Goal: Task Accomplishment & Management: Manage account settings

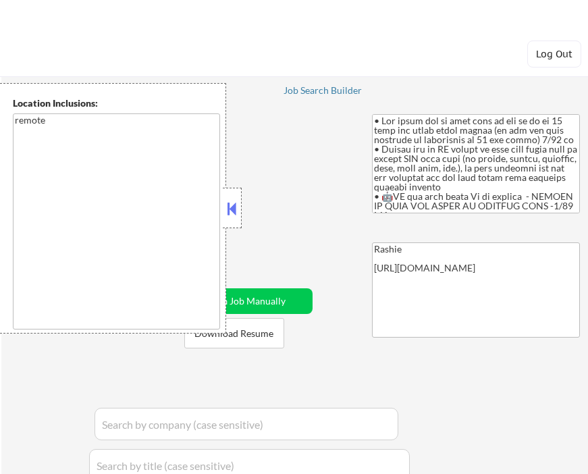
select select ""applied""
select select ""pending""
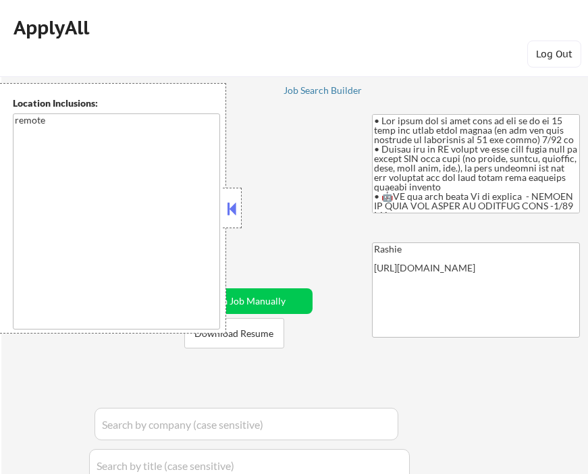
select select ""pending""
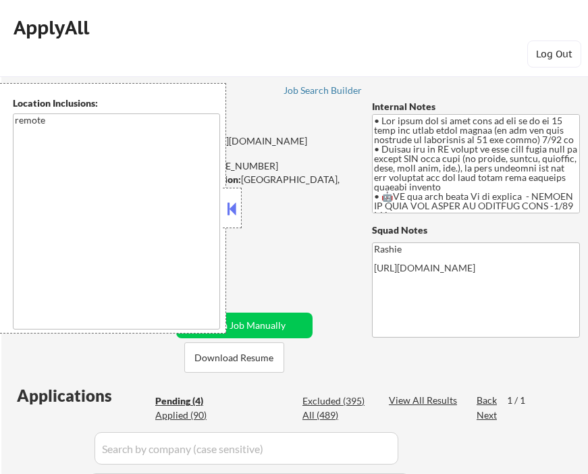
select select ""pending""
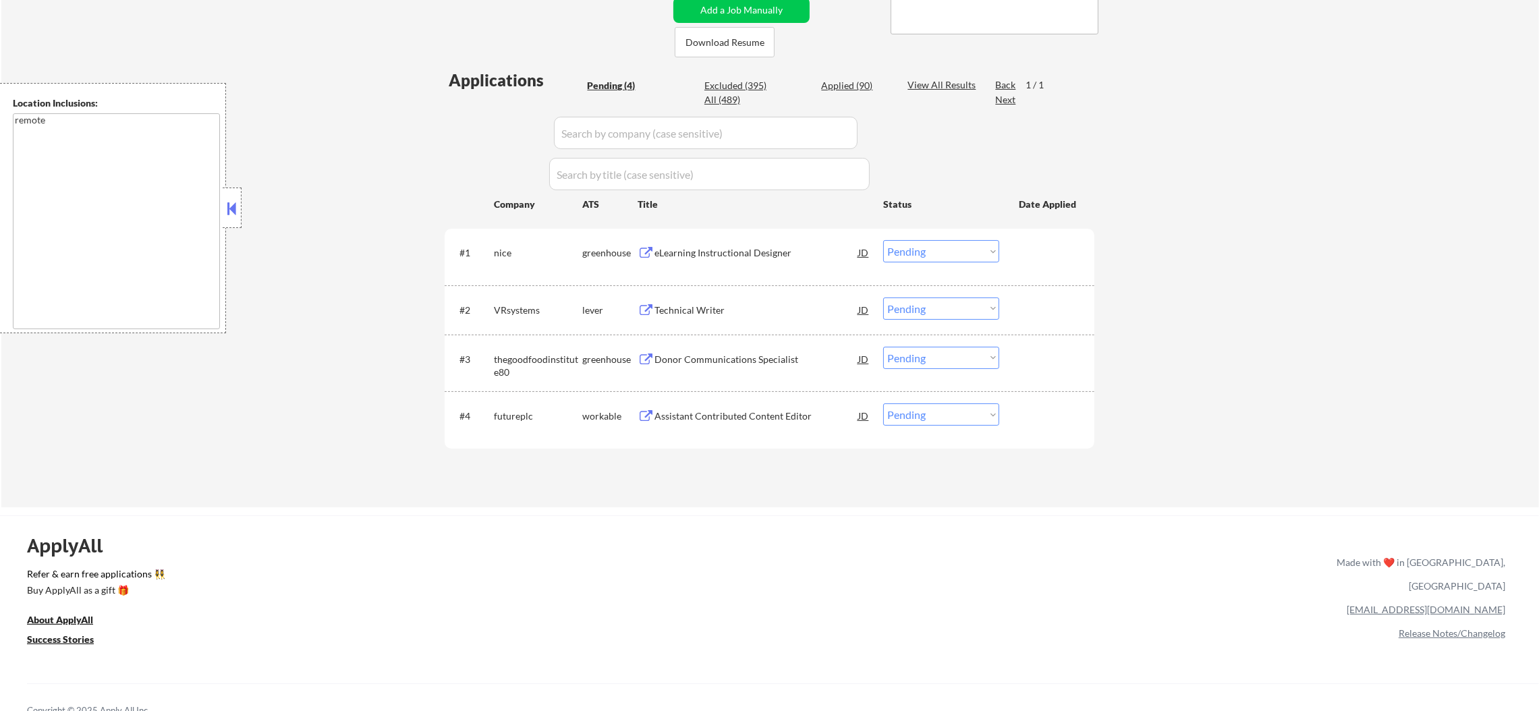
scroll to position [303, 0]
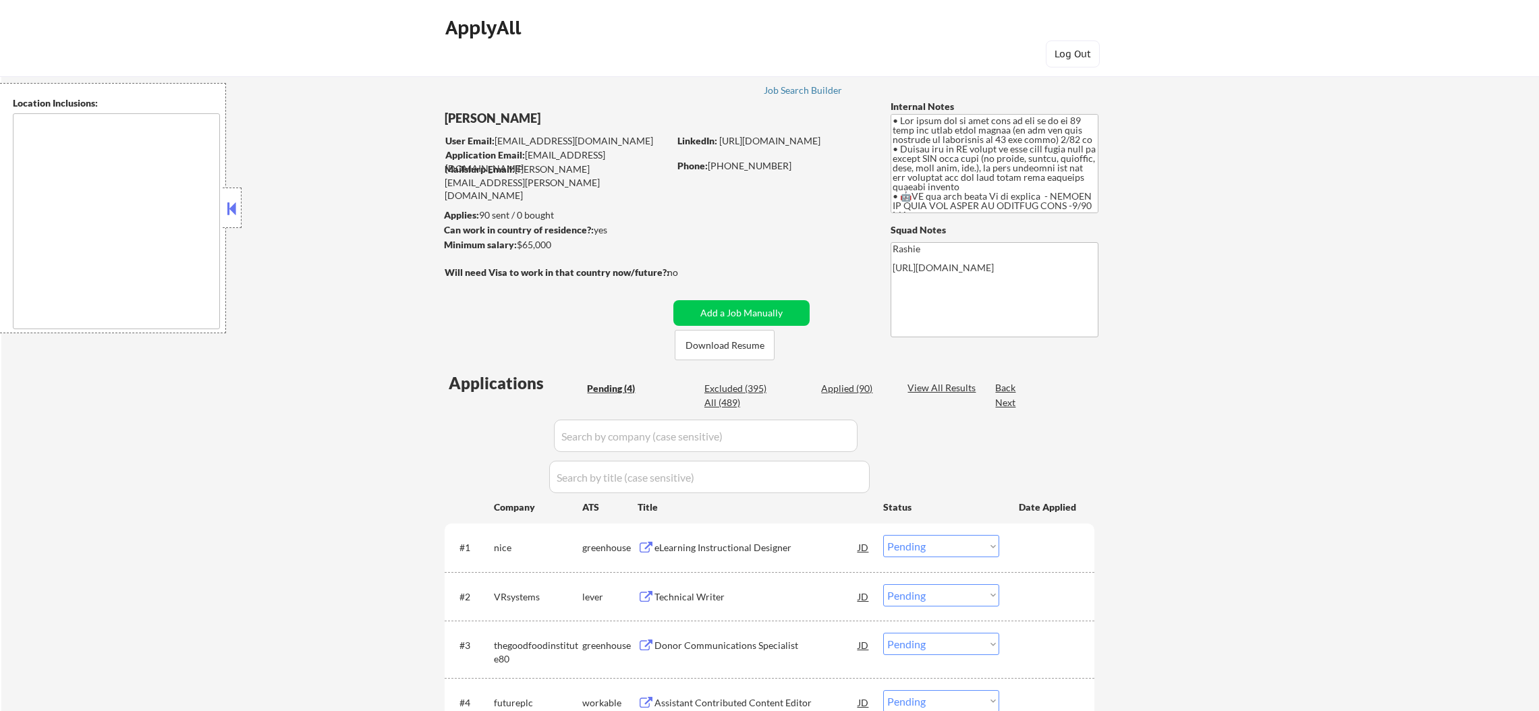
select select ""pending""
type textarea "remote"
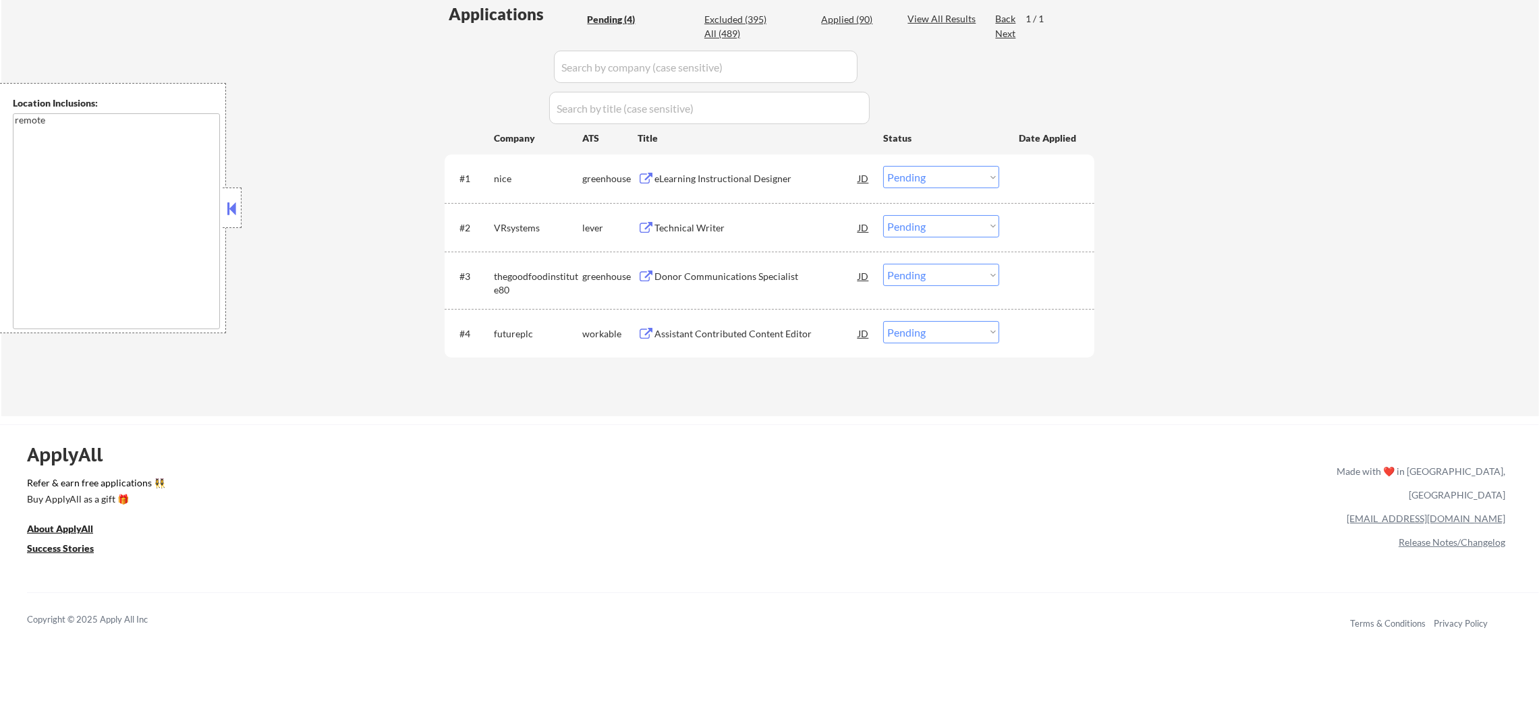
scroll to position [370, 0]
click at [714, 180] on div "eLearning Instructional Designer" at bounding box center [757, 177] width 204 height 13
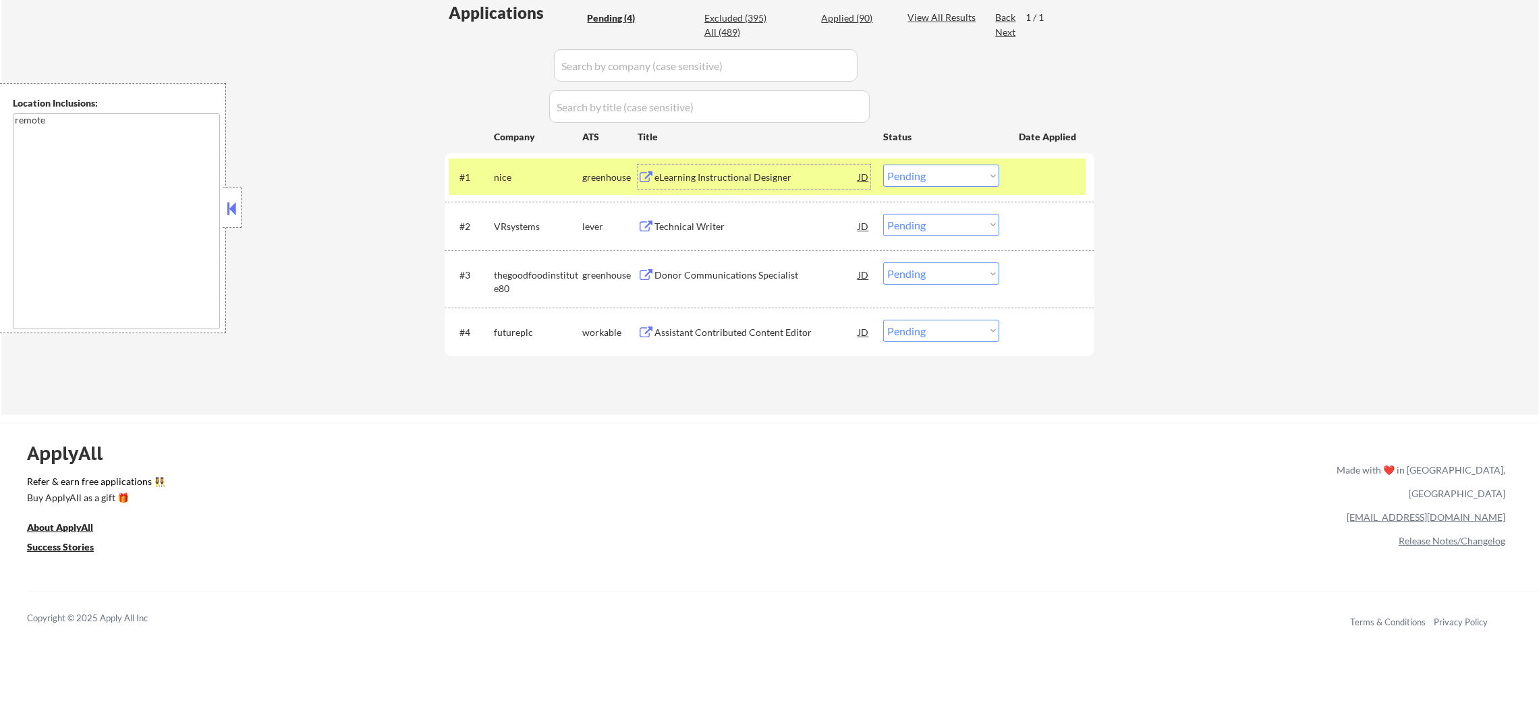
drag, startPoint x: 913, startPoint y: 171, endPoint x: 918, endPoint y: 177, distance: 7.6
click at [913, 171] on select "Choose an option... Pending Applied Excluded (Questions) Excluded (Expired) Exc…" at bounding box center [941, 176] width 116 height 22
click at [883, 165] on select "Choose an option... Pending Applied Excluded (Questions) Excluded (Expired) Exc…" at bounding box center [941, 176] width 116 height 22
click at [535, 162] on div "#1 nice greenhouse eLearning Instructional Designer JD Choose an option... Pend…" at bounding box center [767, 177] width 637 height 36
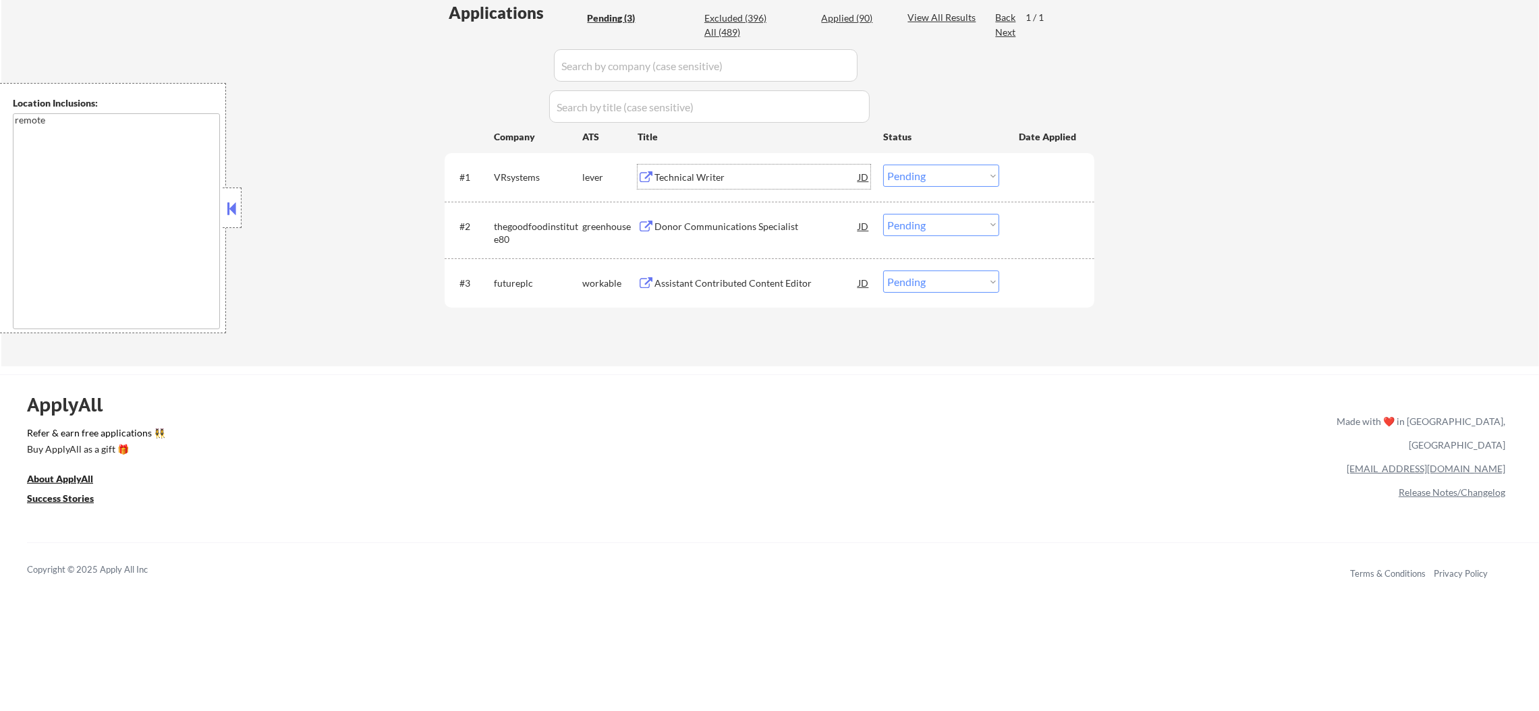
click at [736, 173] on div "Technical Writer" at bounding box center [757, 177] width 204 height 13
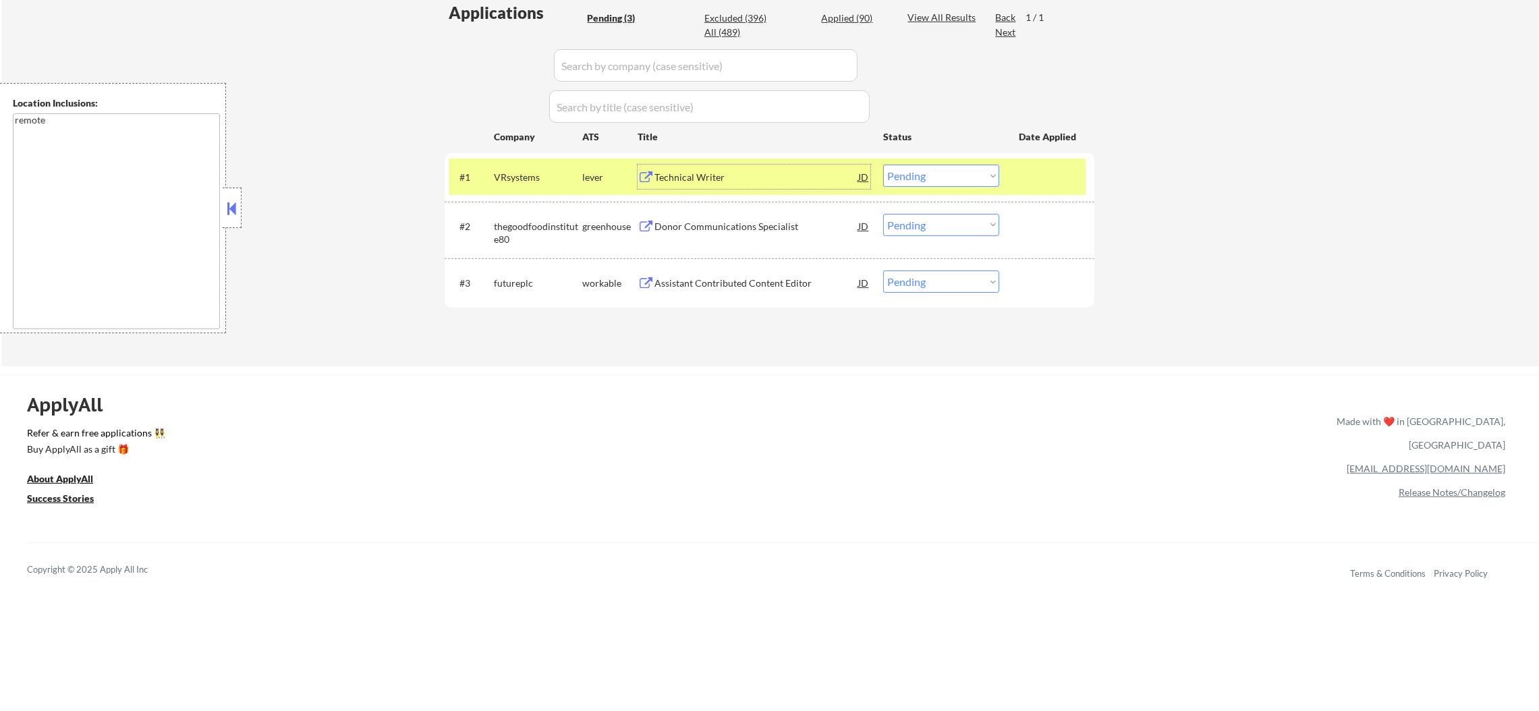
click at [904, 169] on select "Choose an option... Pending Applied Excluded (Questions) Excluded (Expired) Exc…" at bounding box center [941, 176] width 116 height 22
click at [883, 165] on select "Choose an option... Pending Applied Excluded (Questions) Excluded (Expired) Exc…" at bounding box center [941, 176] width 116 height 22
click at [550, 188] on div "VRsystems" at bounding box center [538, 177] width 88 height 24
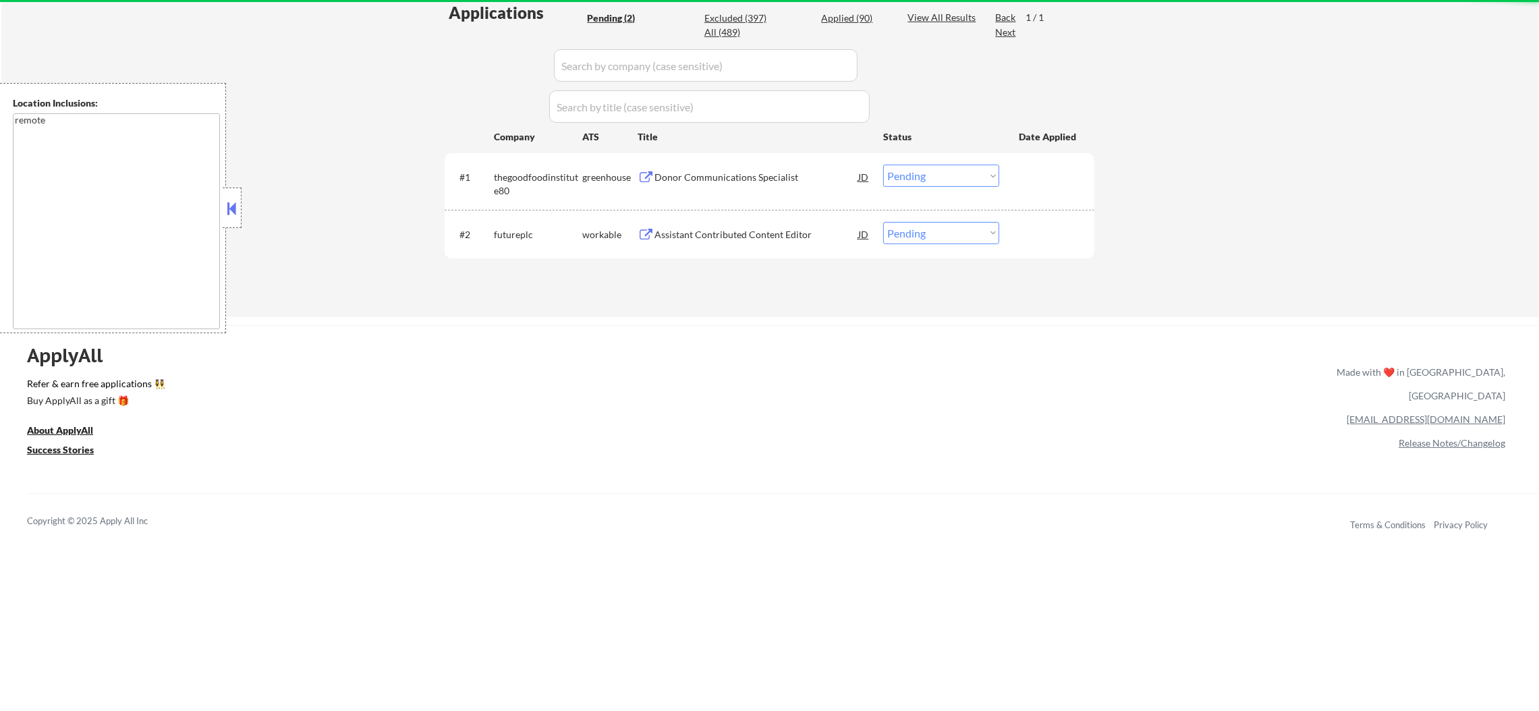
click at [764, 165] on div "Donor Communications Specialist" at bounding box center [757, 177] width 204 height 24
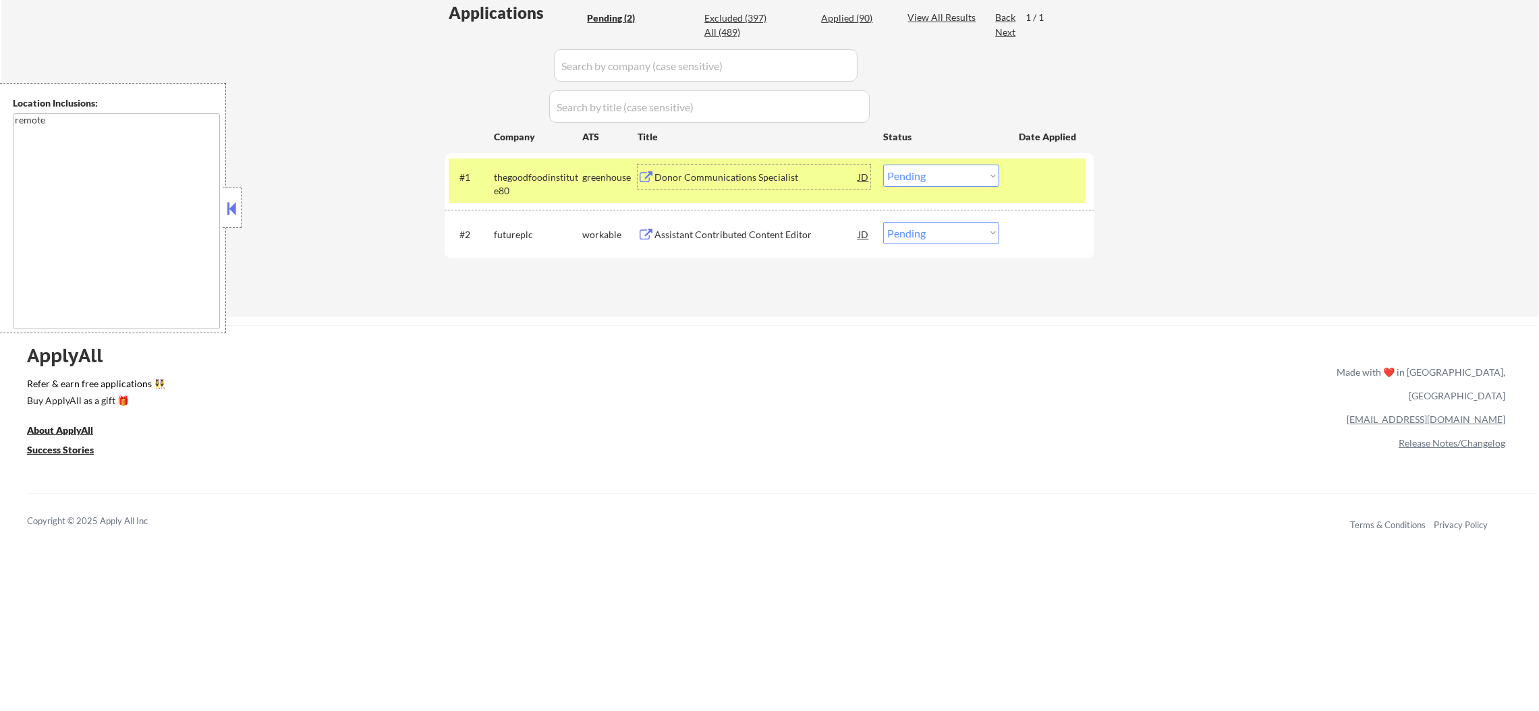
click at [912, 174] on select "Choose an option... Pending Applied Excluded (Questions) Excluded (Expired) Exc…" at bounding box center [941, 176] width 116 height 22
click at [883, 165] on select "Choose an option... Pending Applied Excluded (Questions) Excluded (Expired) Exc…" at bounding box center [941, 176] width 116 height 22
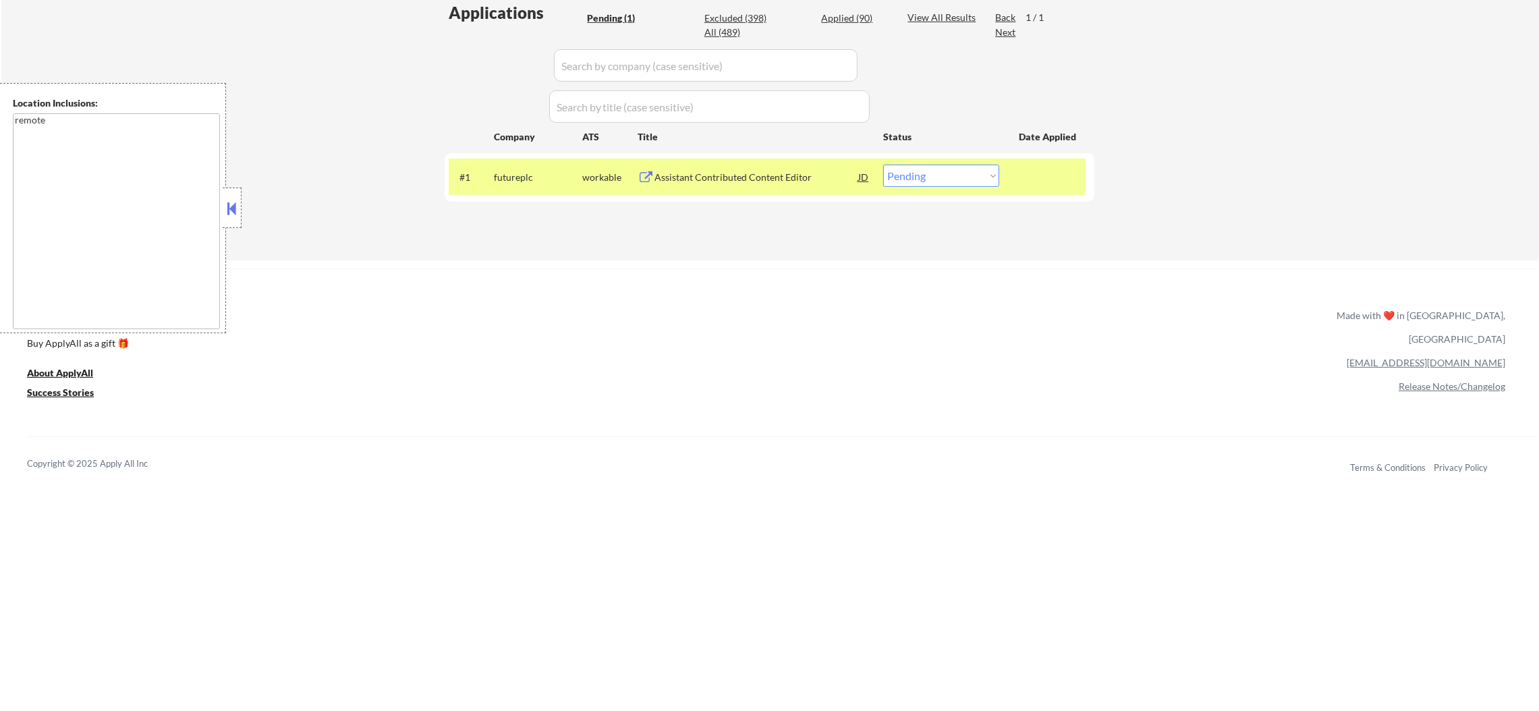
click at [728, 171] on div "Assistant Contributed Content Editor" at bounding box center [757, 177] width 204 height 13
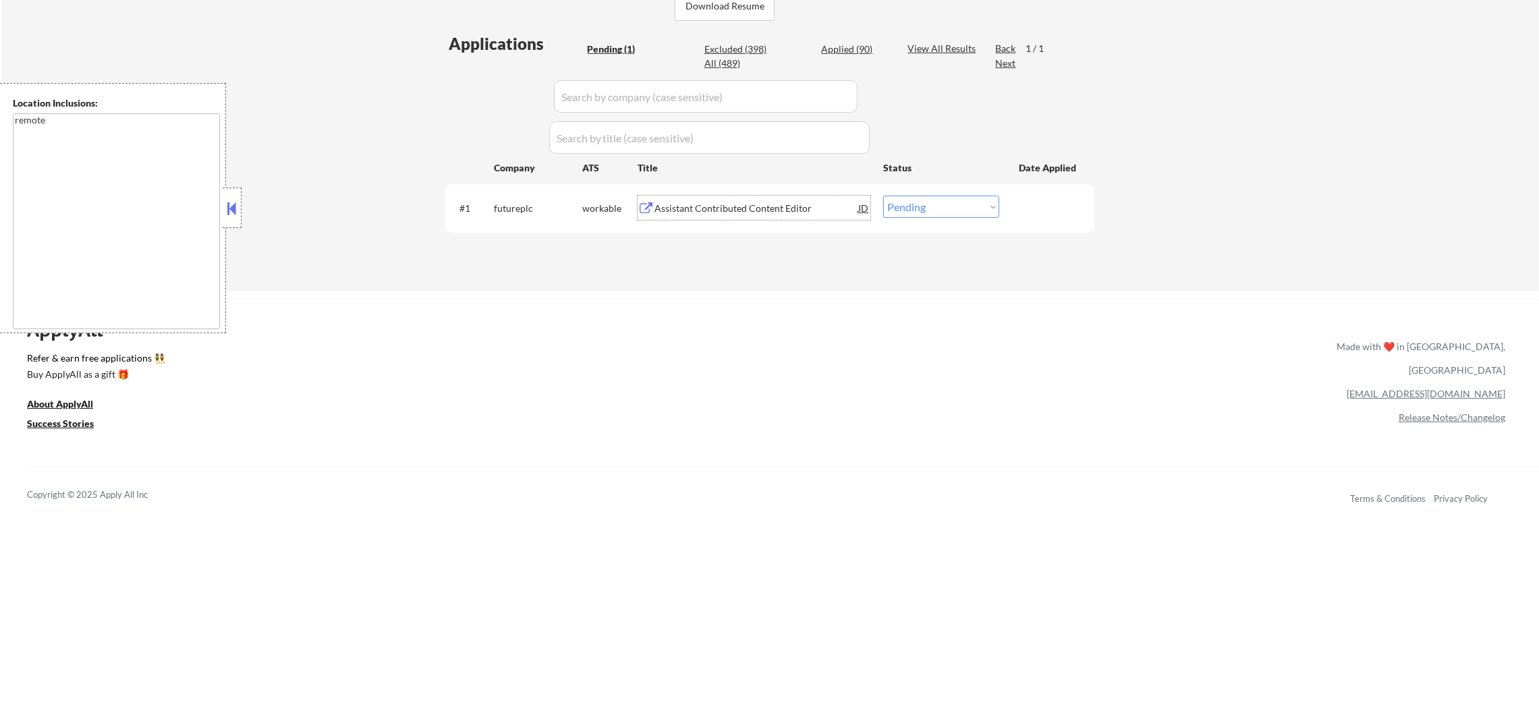
scroll to position [303, 0]
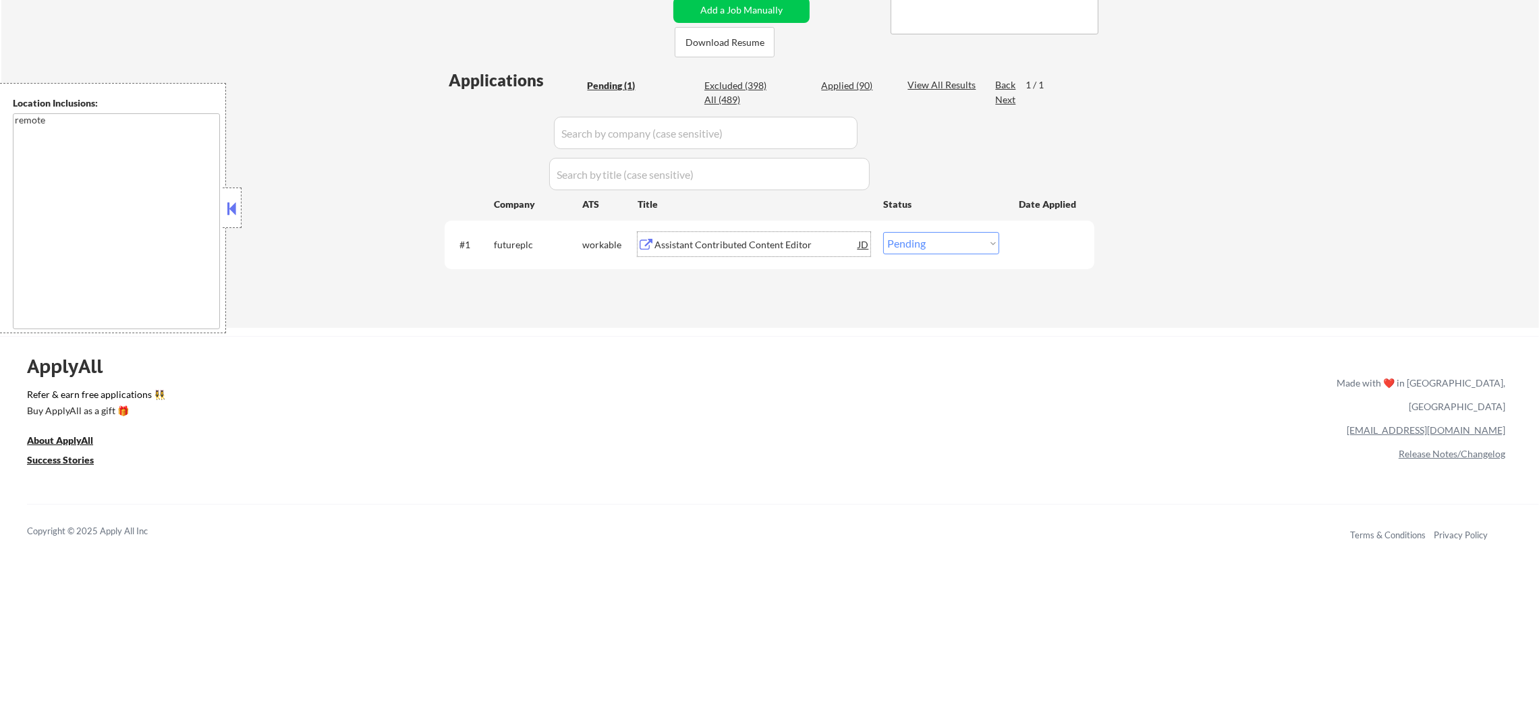
click at [727, 235] on div "Assistant Contributed Content Editor" at bounding box center [757, 244] width 204 height 24
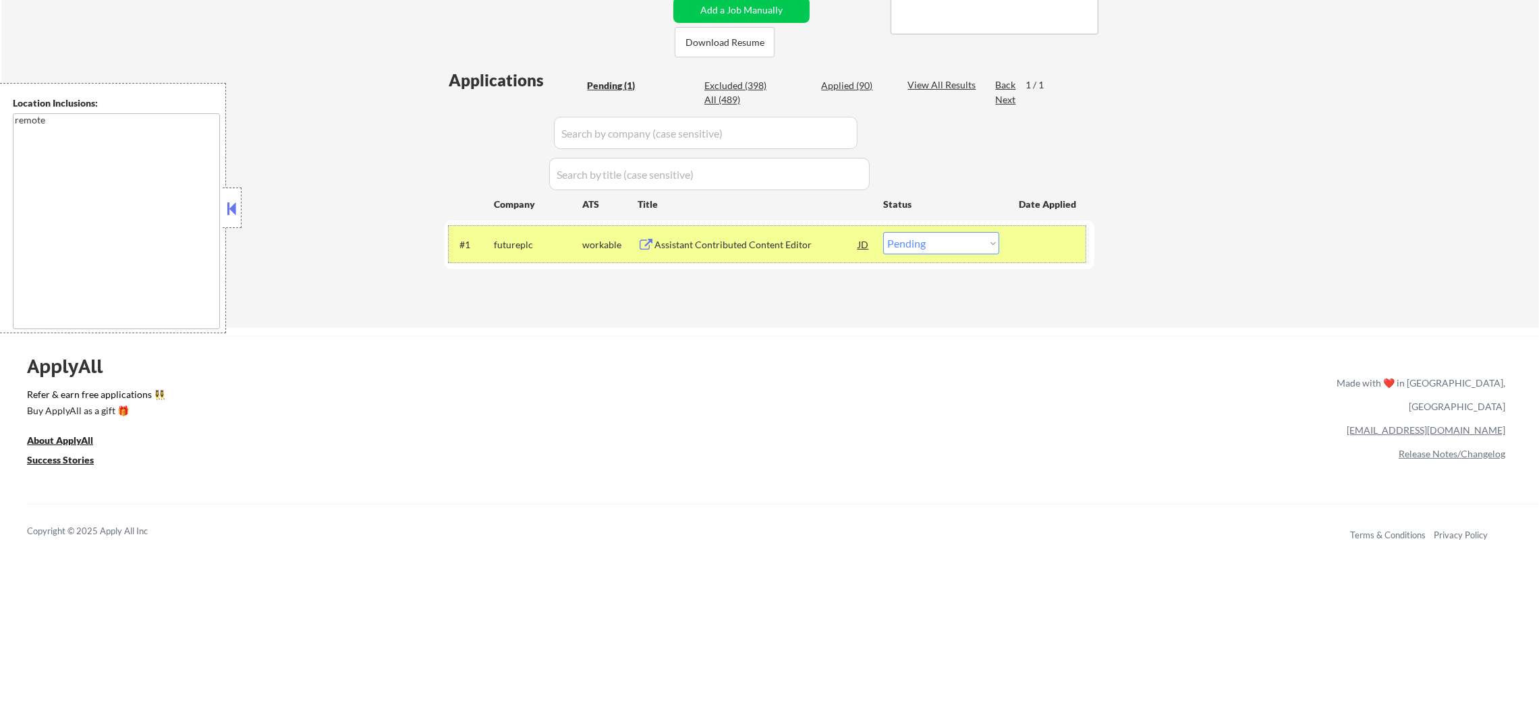
drag, startPoint x: 917, startPoint y: 256, endPoint x: 925, endPoint y: 245, distance: 14.0
click at [918, 255] on div "#1 futureplc workable Assistant Contributed Content Editor JD Choose an option.…" at bounding box center [767, 244] width 637 height 36
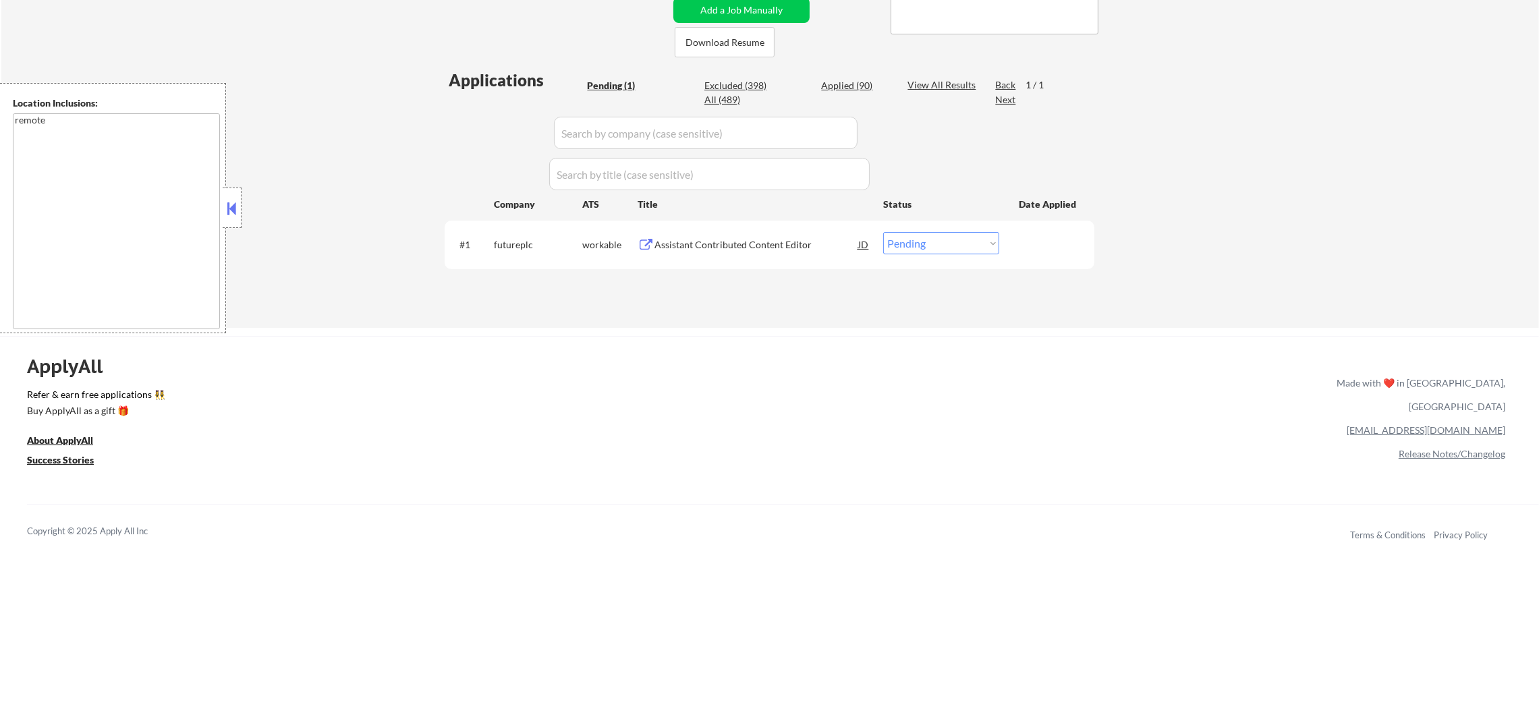
click at [925, 245] on select "Choose an option... Pending Applied Excluded (Questions) Excluded (Expired) Exc…" at bounding box center [941, 243] width 116 height 22
select select ""applied""
click at [883, 232] on select "Choose an option... Pending Applied Excluded (Questions) Excluded (Expired) Exc…" at bounding box center [941, 243] width 116 height 22
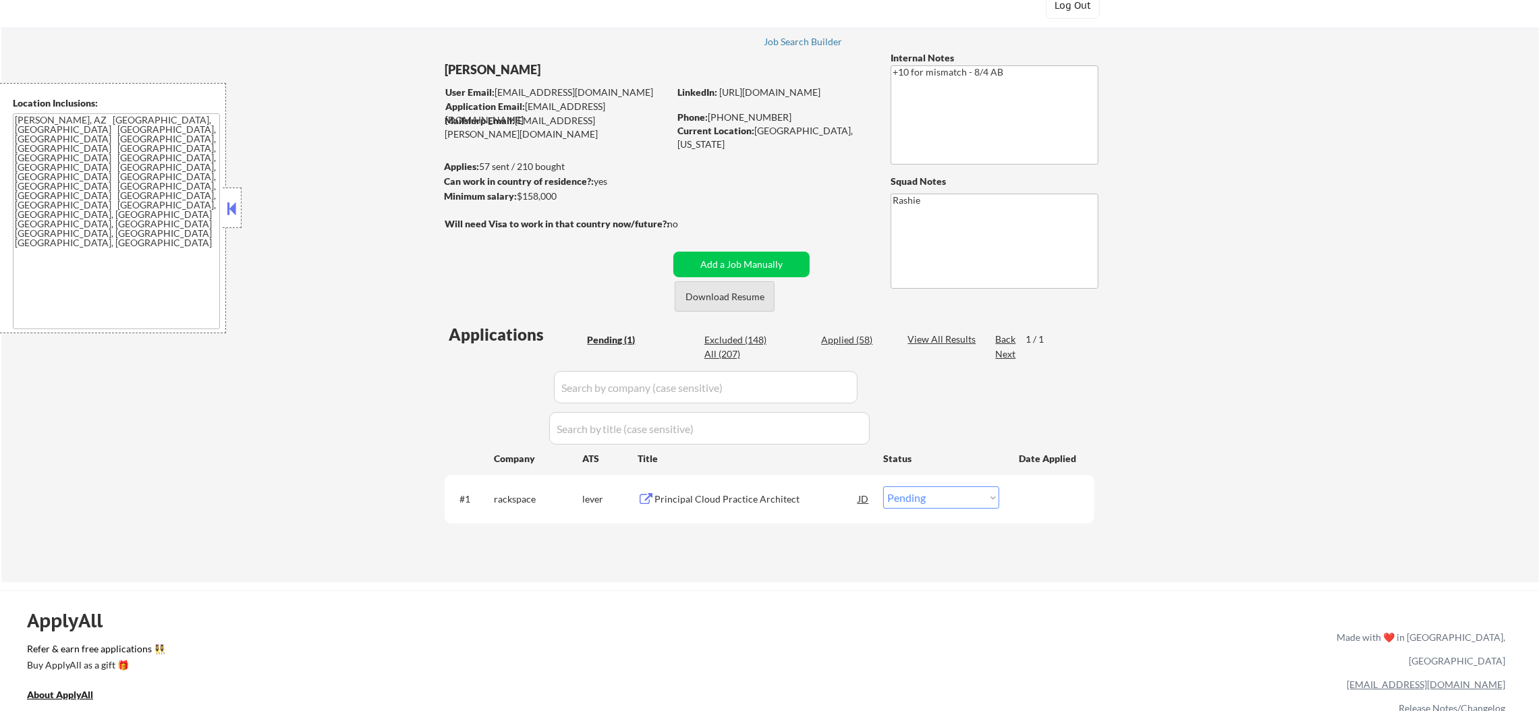
scroll to position [202, 0]
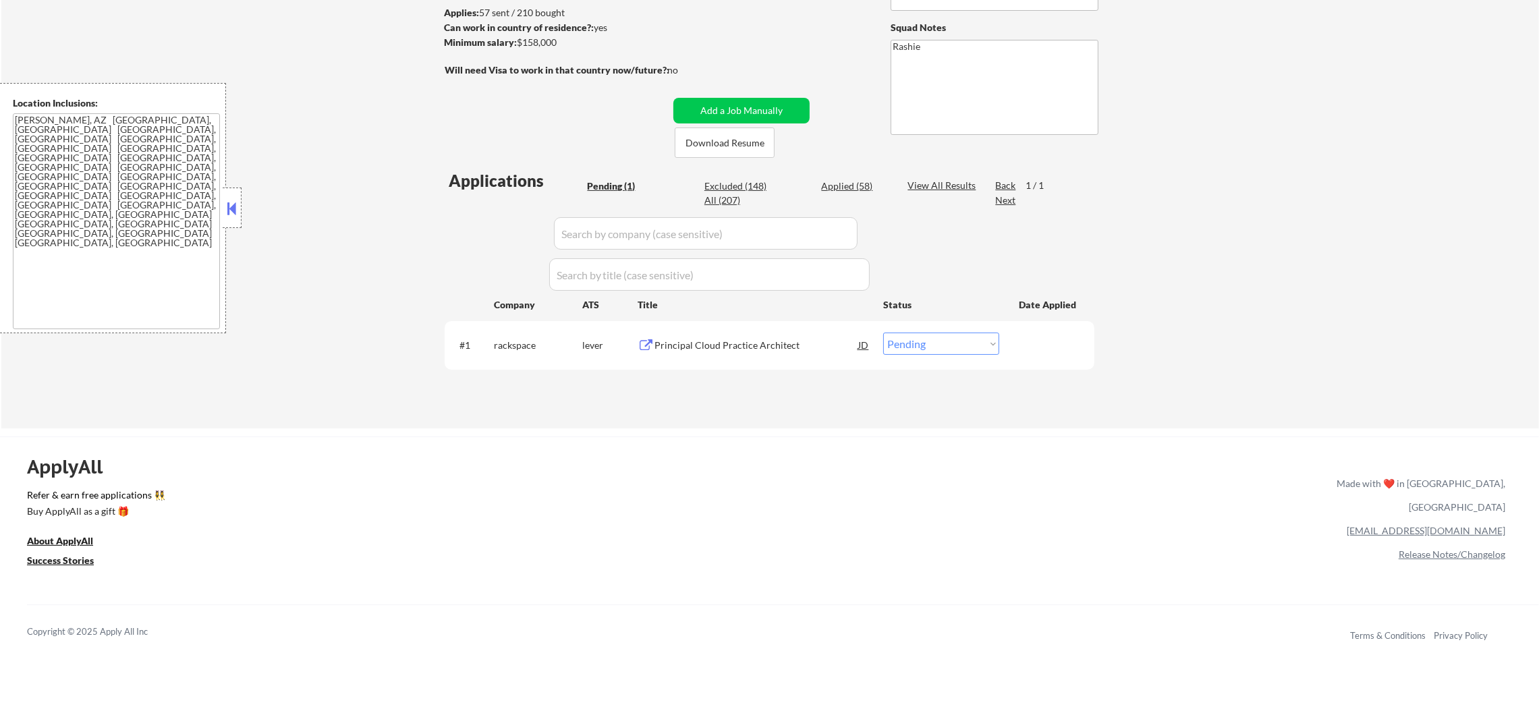
click at [764, 340] on div "Principal Cloud Practice Architect" at bounding box center [757, 345] width 204 height 13
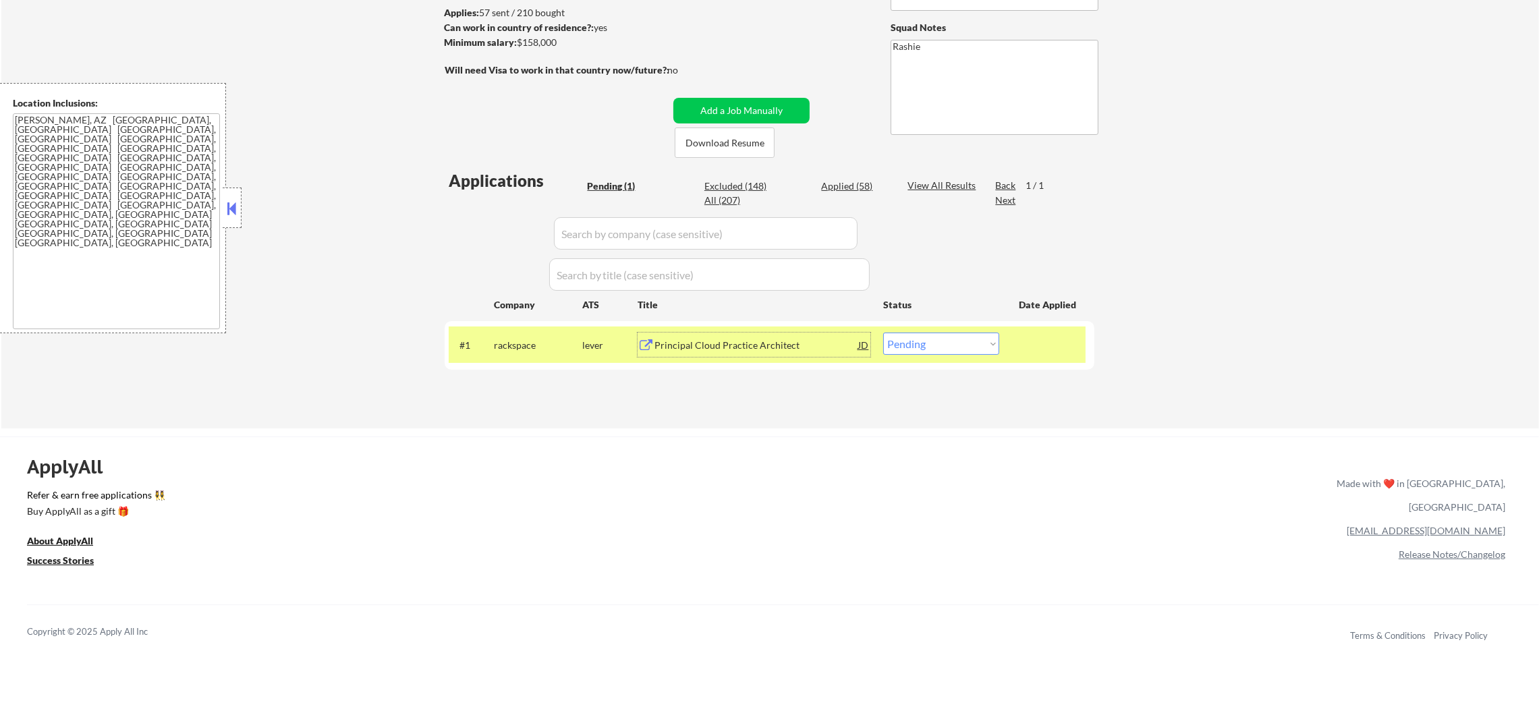
click at [1184, 216] on div "← Return to /applysquad Mailslurp Inbox Job Search Builder Mark Thomas User Ema…" at bounding box center [770, 140] width 1538 height 577
click at [577, 435] on div "← Return to /applysquad Mailslurp Inbox Job Search Builder Mark Thomas User Ema…" at bounding box center [769, 459] width 1539 height 1323
click at [794, 335] on div "Principal Cloud Practice Architect" at bounding box center [757, 345] width 204 height 24
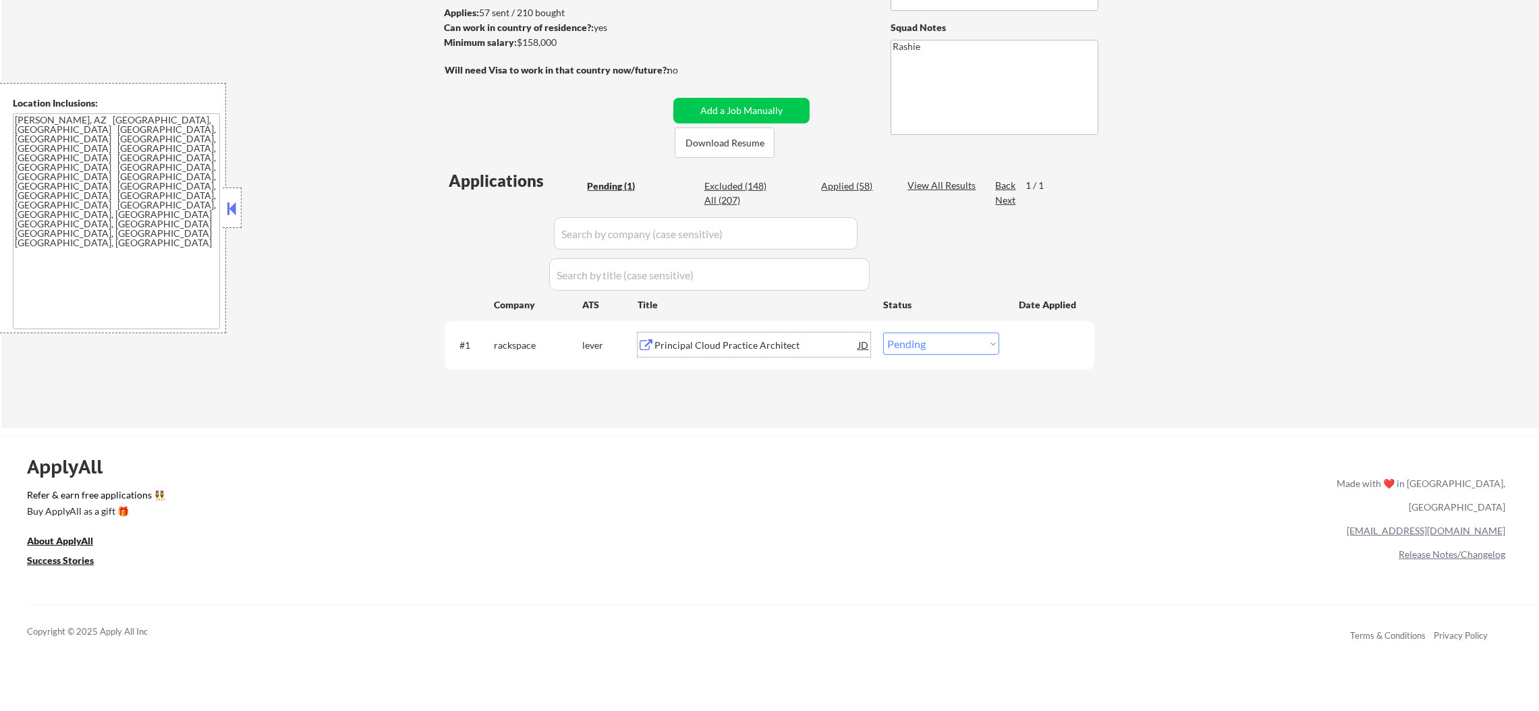
click at [941, 339] on select "Choose an option... Pending Applied Excluded (Questions) Excluded (Expired) Exc…" at bounding box center [941, 344] width 116 height 22
click at [883, 333] on select "Choose an option... Pending Applied Excluded (Questions) Excluded (Expired) Exc…" at bounding box center [941, 344] width 116 height 22
click at [929, 376] on div "Applications Pending (1) Excluded (148) Applied (58) All (207) View All Results…" at bounding box center [770, 285] width 650 height 233
click at [930, 352] on select "Choose an option... Pending Applied Excluded (Questions) Excluded (Expired) Exc…" at bounding box center [941, 344] width 116 height 22
select select ""applied""
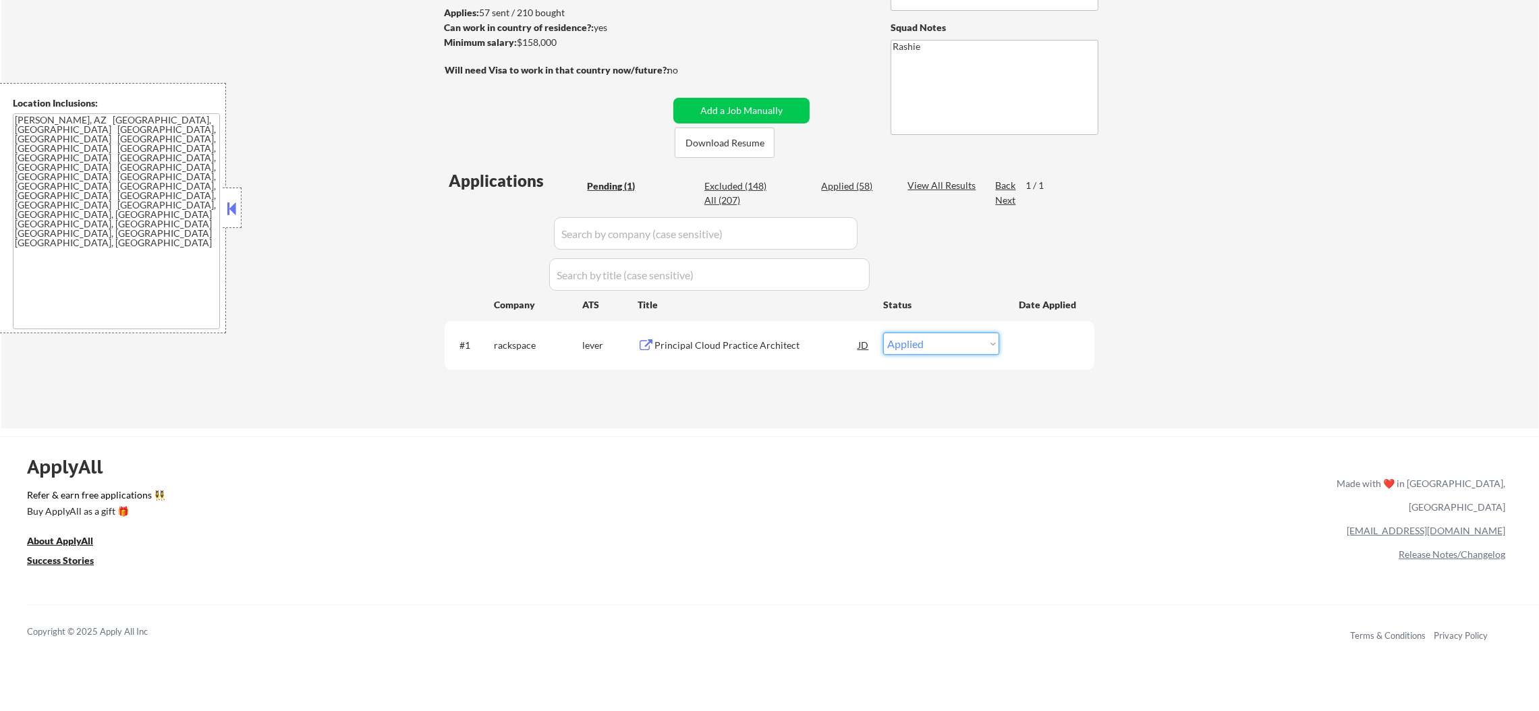
click at [883, 333] on select "Choose an option... Pending Applied Excluded (Questions) Excluded (Expired) Exc…" at bounding box center [941, 344] width 116 height 22
